Goal: Check status: Check status

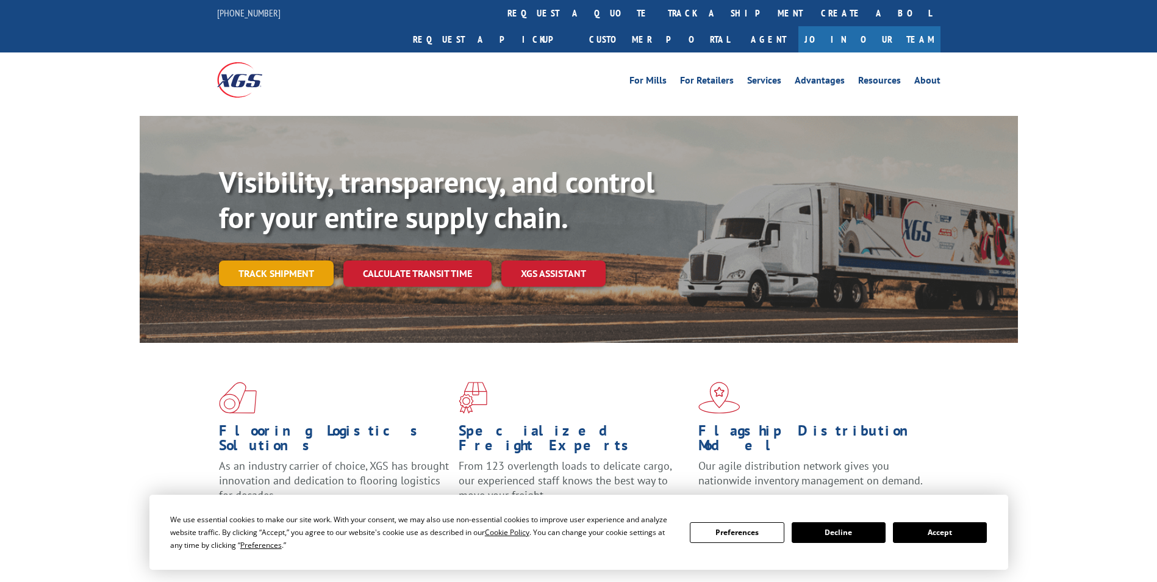
click at [290, 260] on link "Track shipment" at bounding box center [276, 273] width 115 height 26
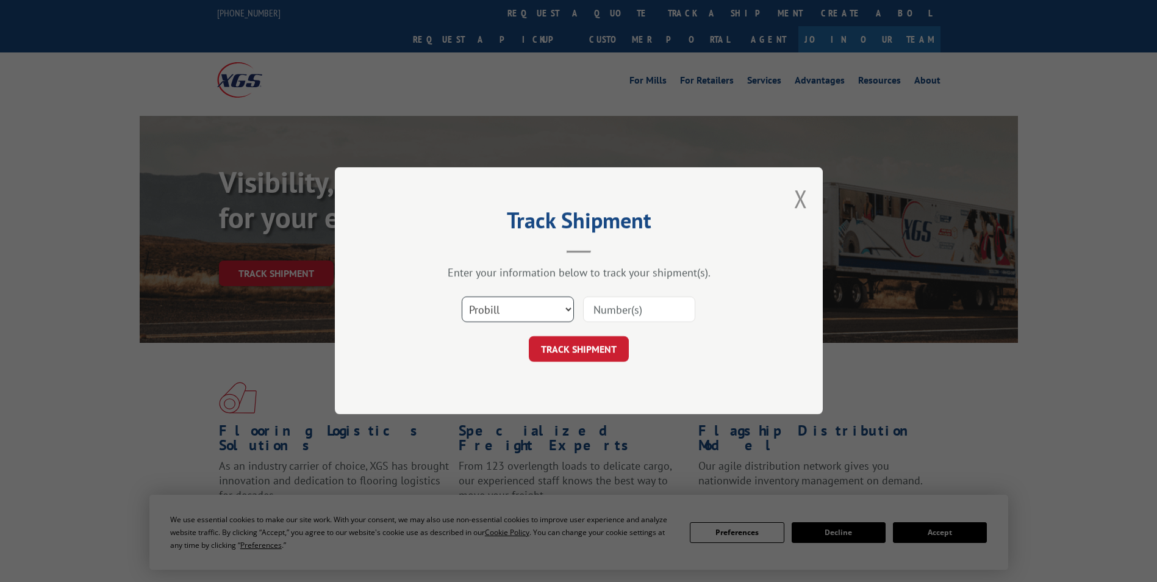
click at [508, 306] on select "Select category... Probill BOL PO" at bounding box center [518, 310] width 112 height 26
click at [462, 297] on select "Select category... Probill BOL PO" at bounding box center [518, 310] width 112 height 26
click at [528, 312] on select "Select category... Probill BOL PO" at bounding box center [518, 310] width 112 height 26
select select "po"
click at [462, 297] on select "Select category... Probill BOL PO" at bounding box center [518, 310] width 112 height 26
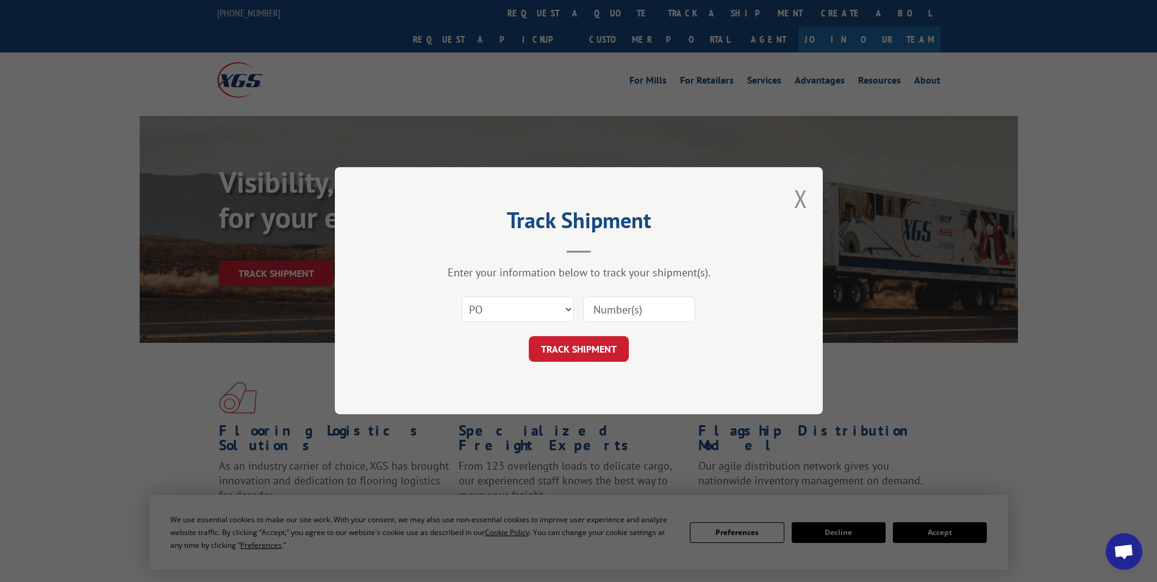
click at [612, 312] on input at bounding box center [639, 310] width 112 height 26
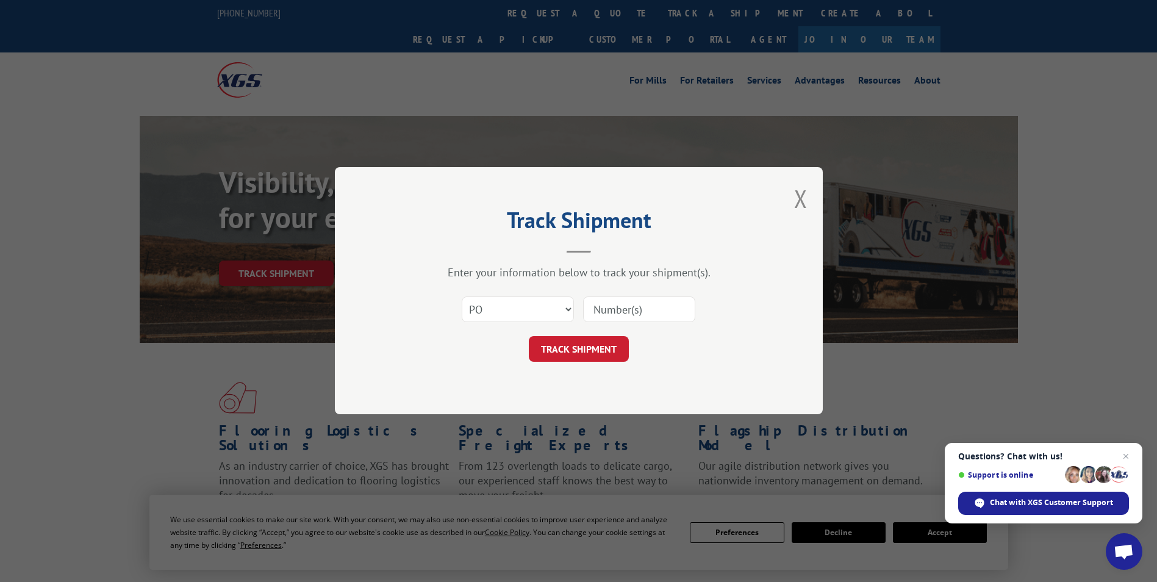
paste input "36548700"
type input "36548700"
click at [591, 338] on button "TRACK SHIPMENT" at bounding box center [579, 350] width 100 height 26
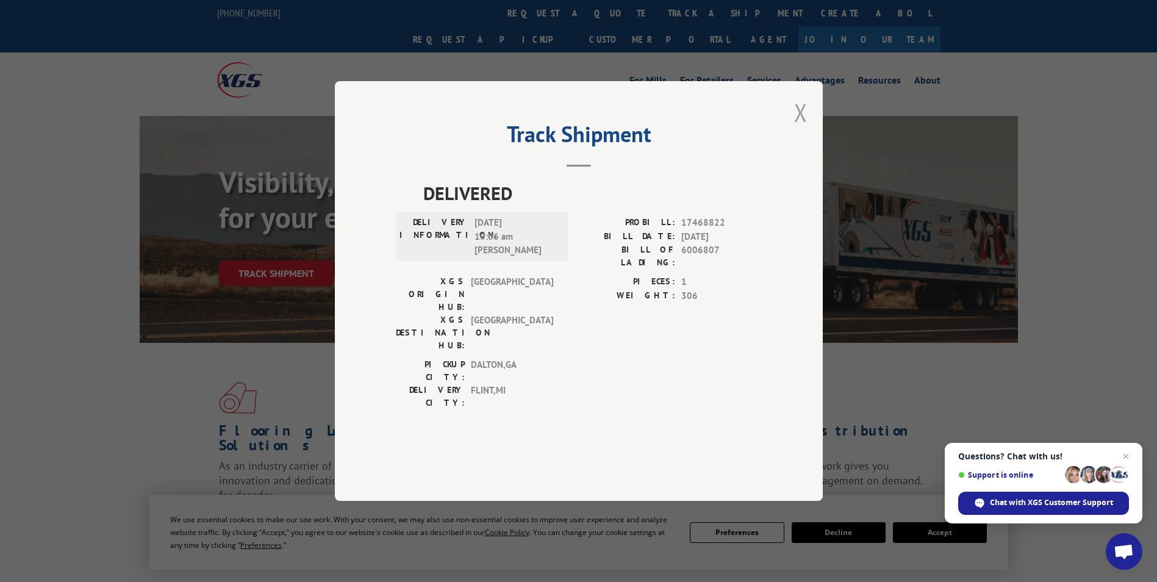
click at [799, 129] on button "Close modal" at bounding box center [800, 112] width 13 height 32
